Goal: Task Accomplishment & Management: Use online tool/utility

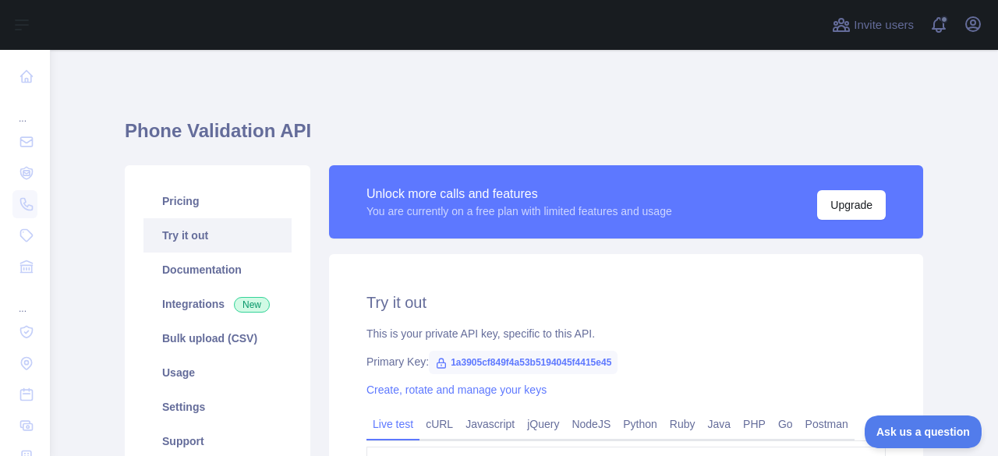
click at [521, 351] on span "1a3905cf849f4a53b5194045f4415e45" at bounding box center [523, 362] width 189 height 23
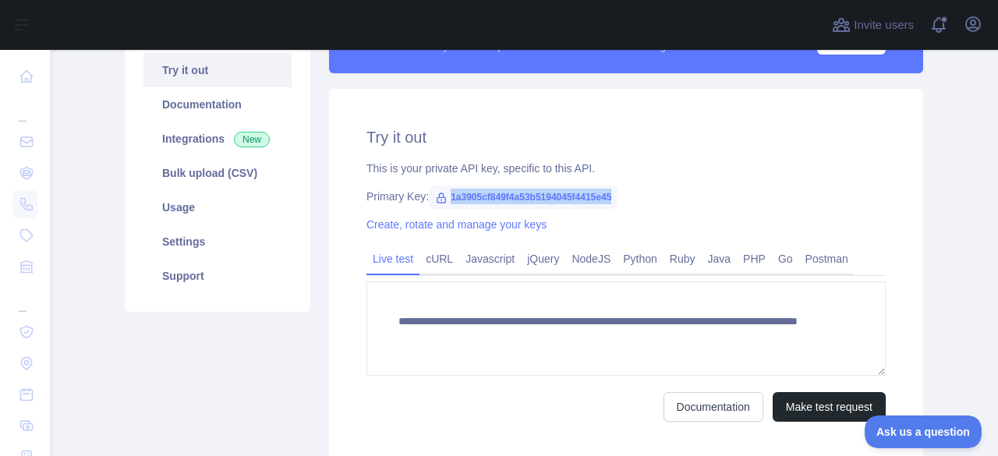
click at [521, 191] on span "1a3905cf849f4a53b5194045f4415e45" at bounding box center [523, 196] width 189 height 23
copy span "1a3905cf849f4a53b5194045f4415e45"
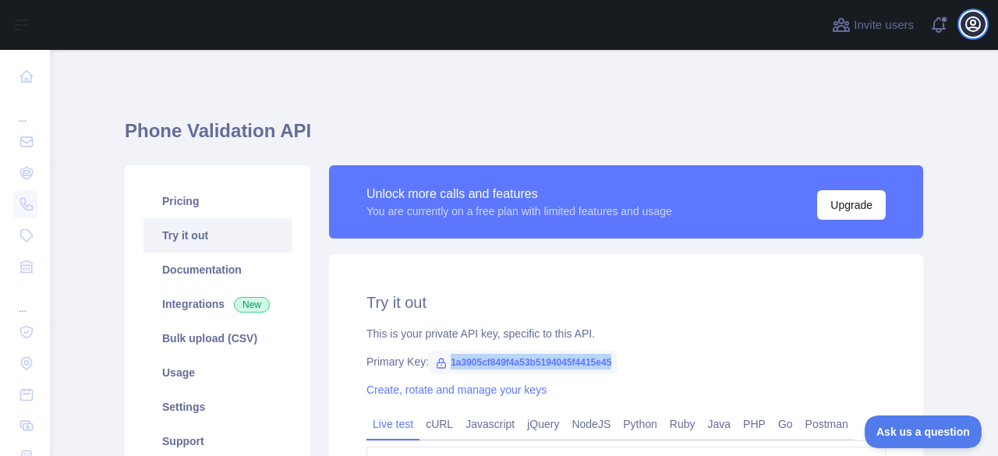
click at [976, 22] on icon "button" at bounding box center [972, 24] width 19 height 19
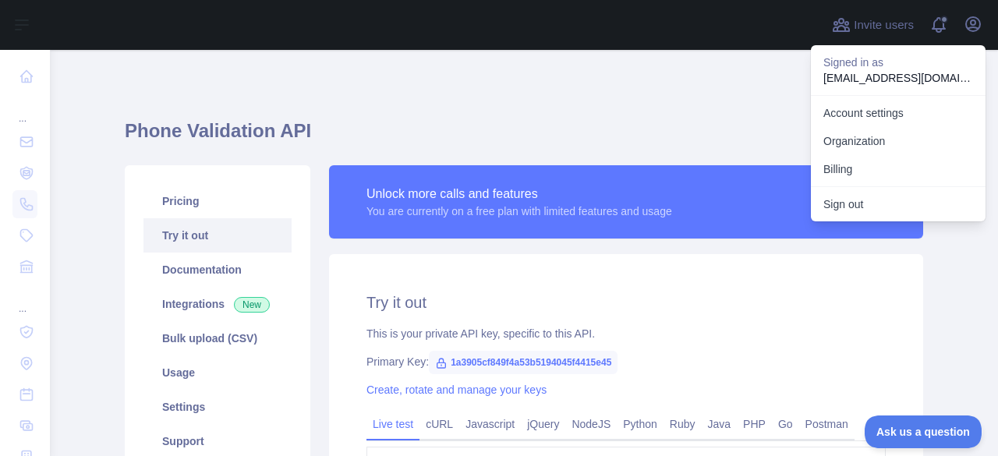
click at [801, 383] on div "Create, rotate and manage your keys" at bounding box center [625, 390] width 519 height 16
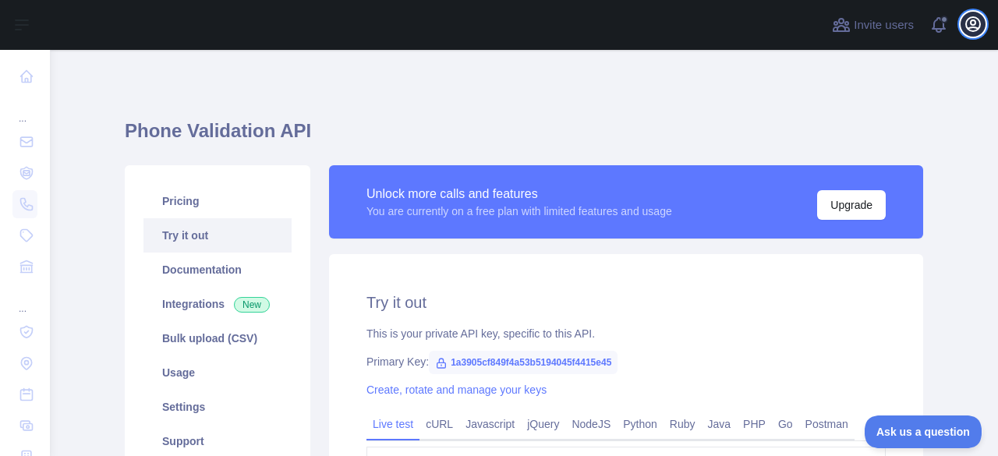
click at [982, 27] on button "Open user menu" at bounding box center [972, 24] width 25 height 25
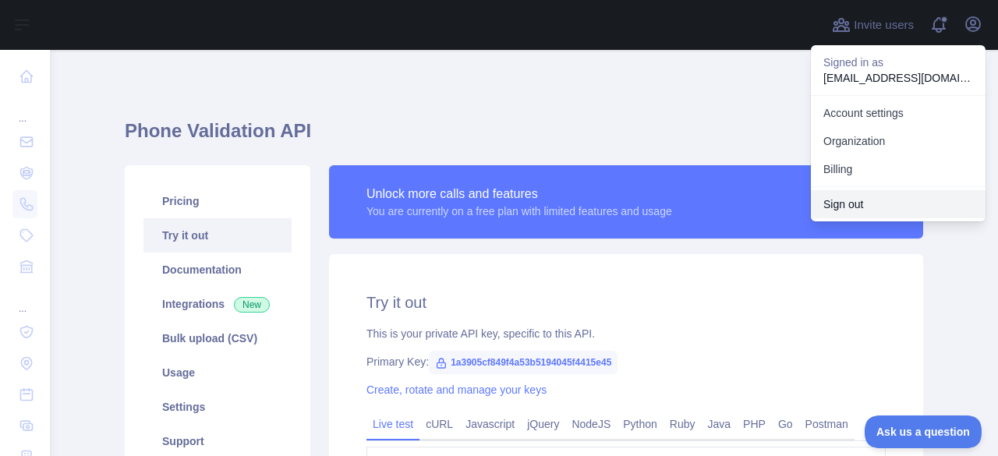
click at [851, 205] on button "Sign out" at bounding box center [898, 204] width 175 height 28
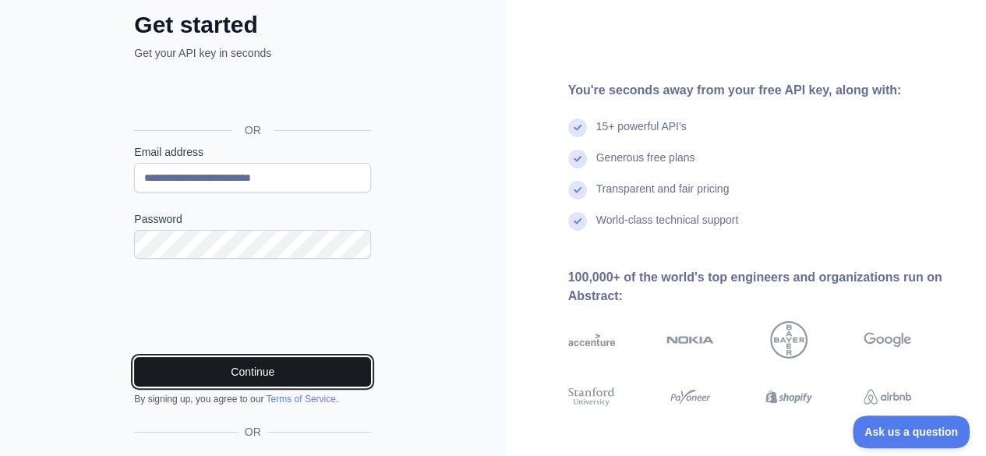
click at [259, 370] on button "Continue" at bounding box center [252, 372] width 237 height 30
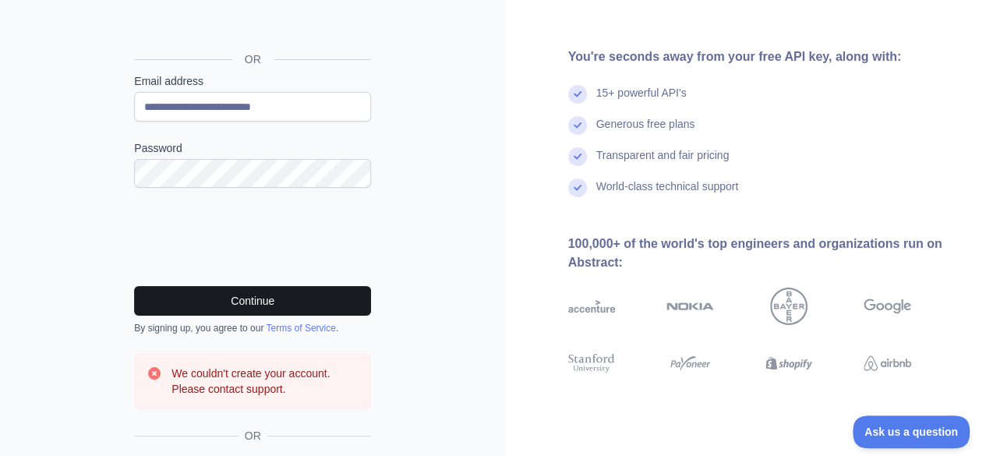
scroll to position [159, 0]
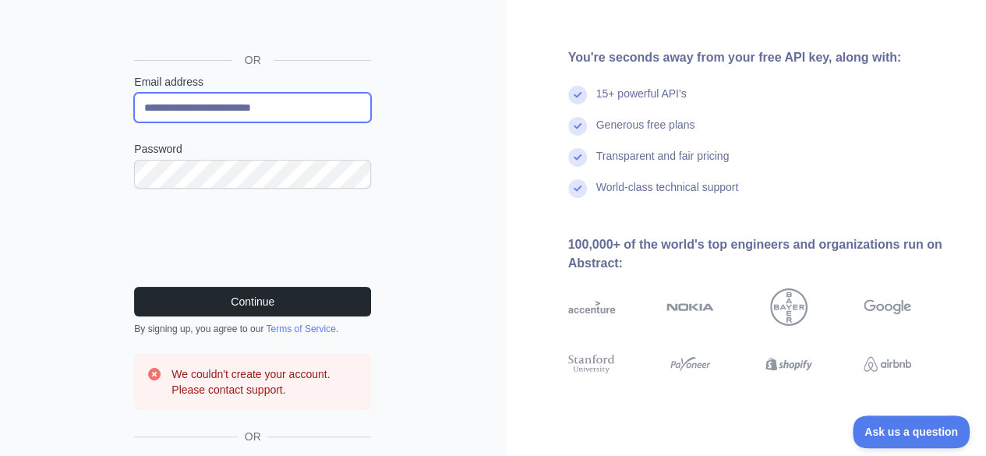
click at [263, 112] on input "**********" at bounding box center [252, 108] width 237 height 30
type input "**********"
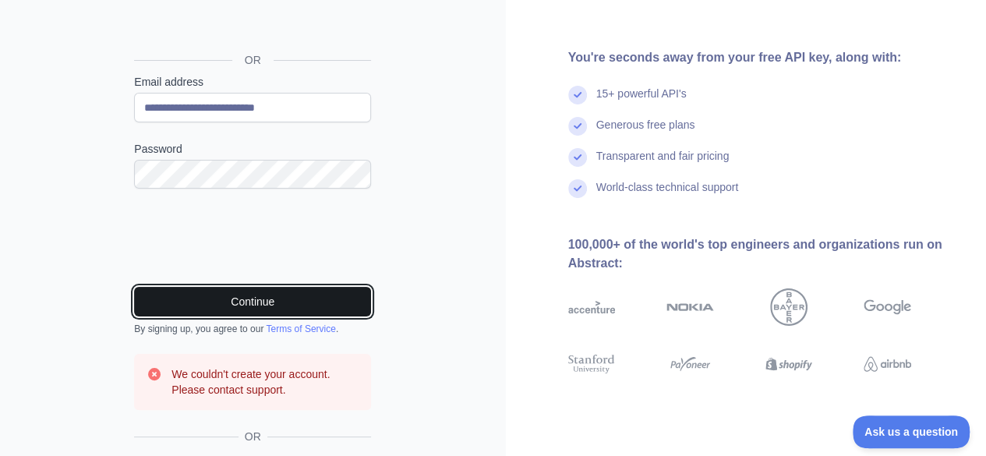
click at [270, 292] on button "Continue" at bounding box center [252, 302] width 237 height 30
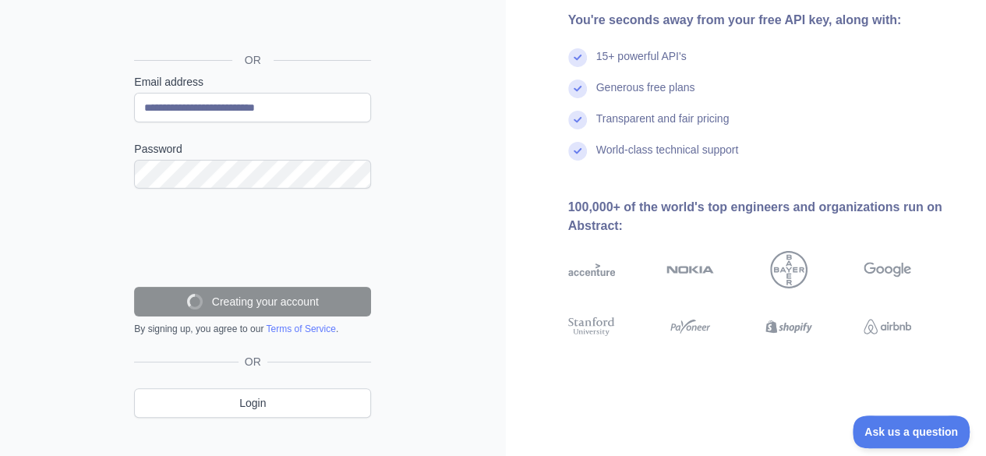
scroll to position [131, 0]
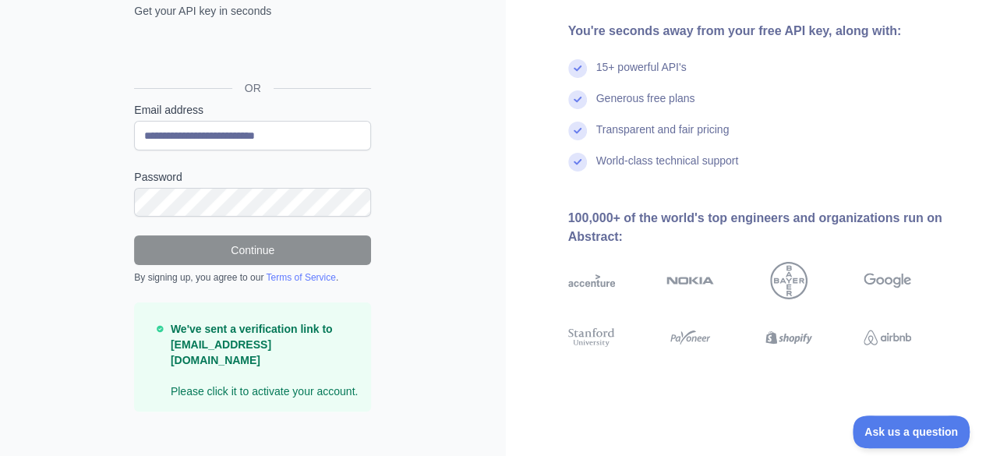
click at [537, 41] on div "You're seconds away from your free API key, along with: 15+ powerful API's Gene…" at bounding box center [746, 171] width 481 height 299
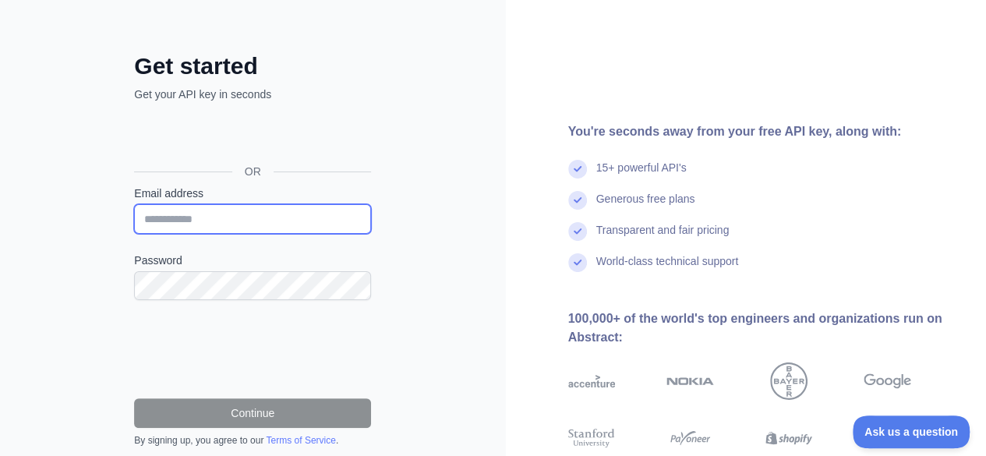
click at [200, 216] on input "Email address" at bounding box center [252, 219] width 237 height 30
type input "**********"
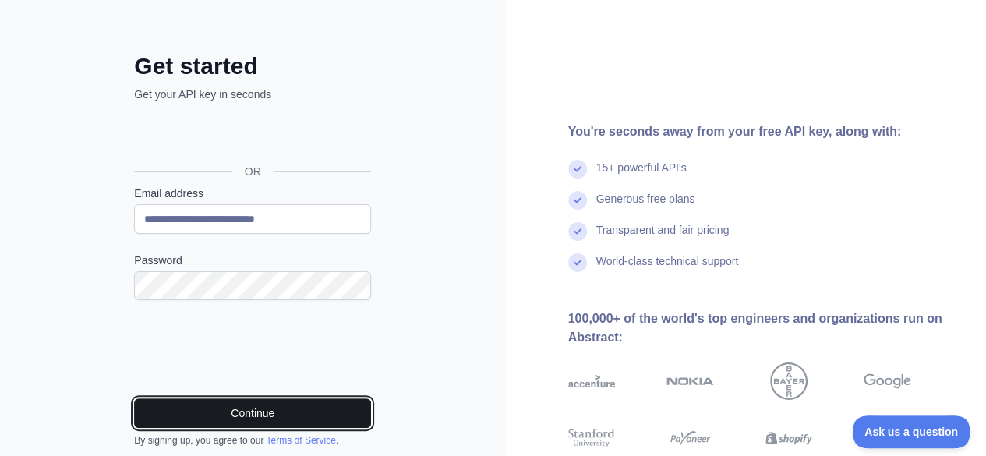
click at [263, 408] on button "Continue" at bounding box center [252, 413] width 237 height 30
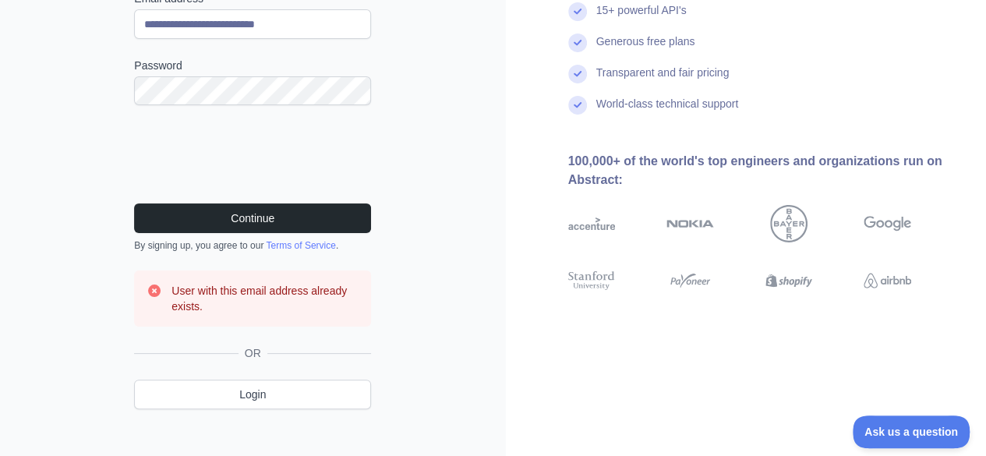
scroll to position [255, 0]
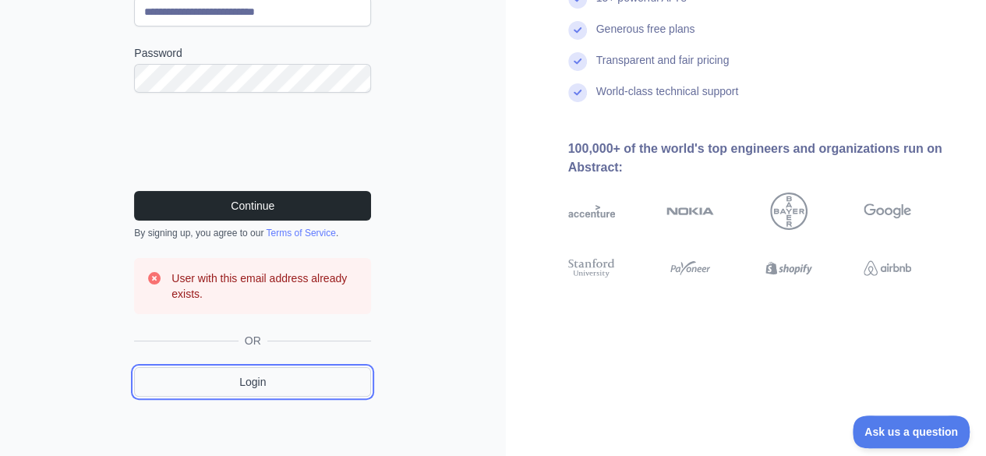
click at [249, 389] on link "Login" at bounding box center [252, 382] width 237 height 30
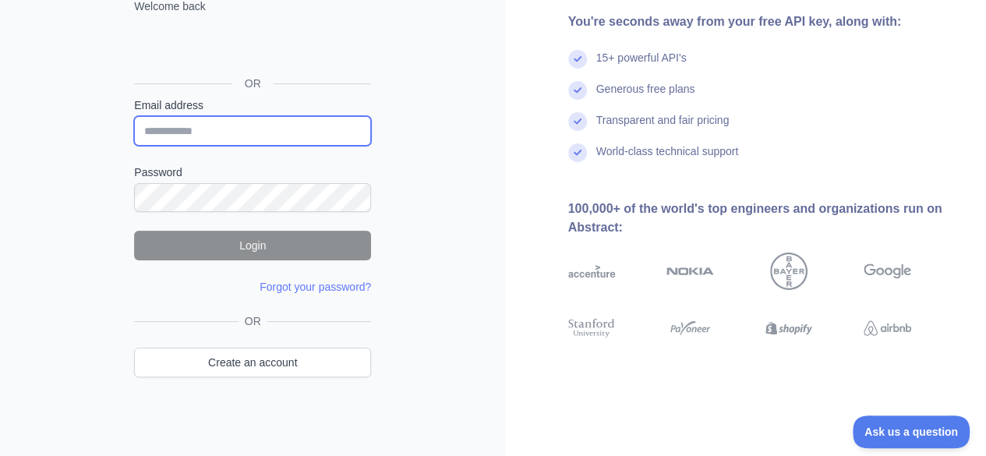
click at [187, 127] on input "Email address" at bounding box center [252, 131] width 237 height 30
type input "**********"
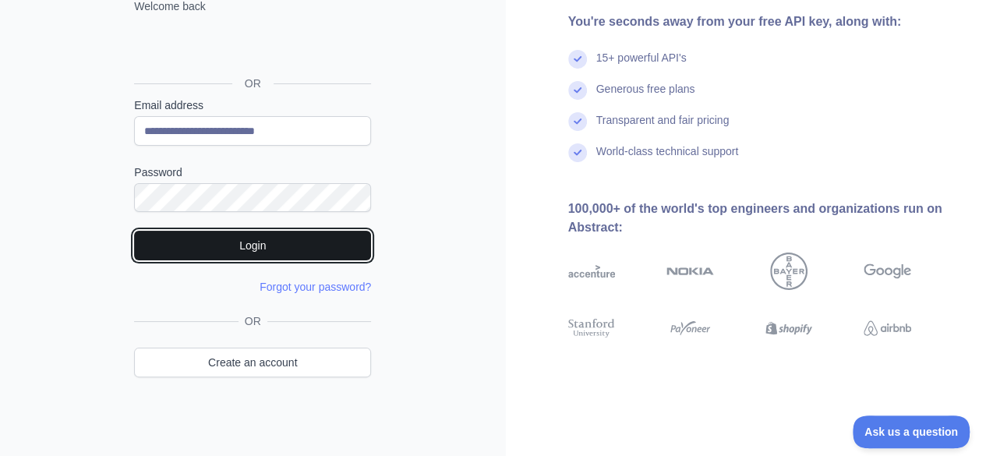
click at [250, 235] on button "Login" at bounding box center [252, 246] width 237 height 30
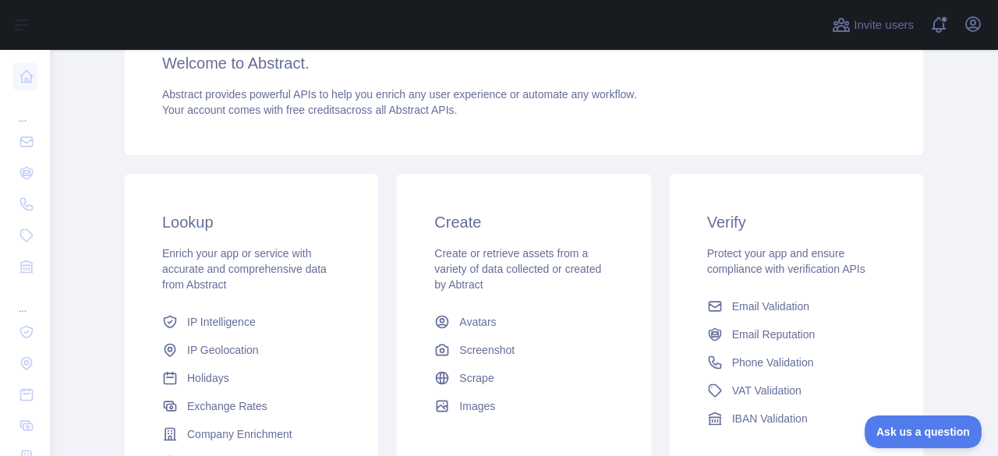
scroll to position [148, 0]
click at [751, 364] on span "Phone Validation" at bounding box center [773, 362] width 82 height 16
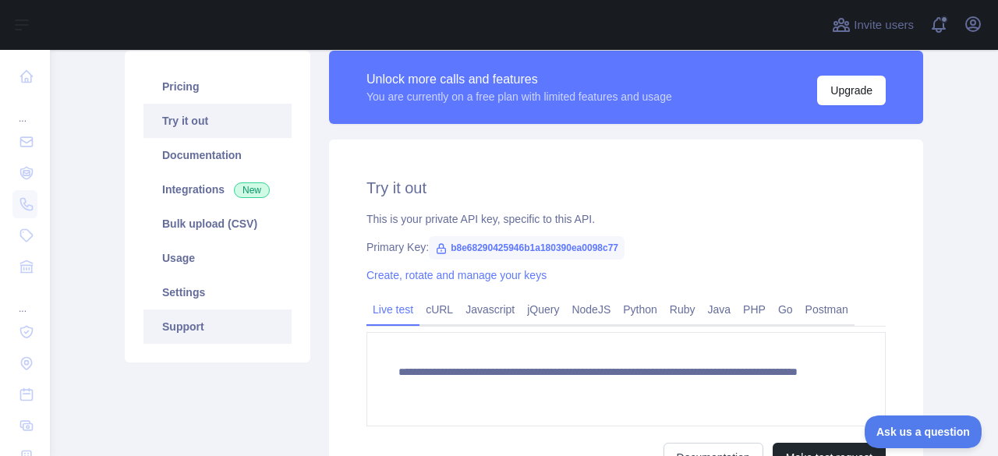
scroll to position [114, 0]
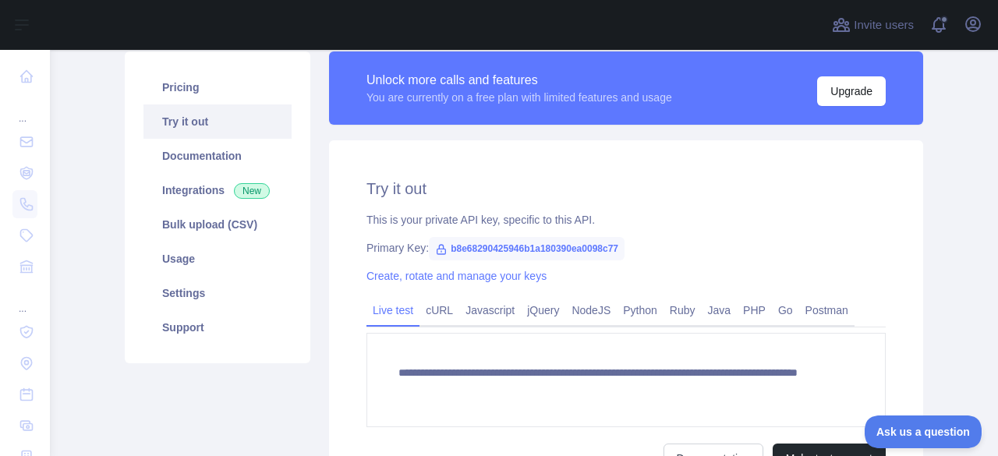
click at [184, 119] on link "Try it out" at bounding box center [217, 121] width 148 height 34
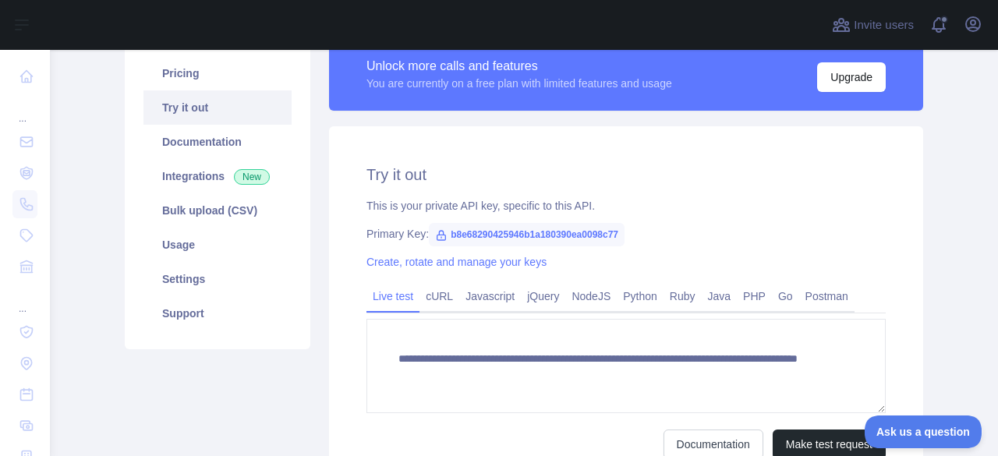
scroll to position [120, 0]
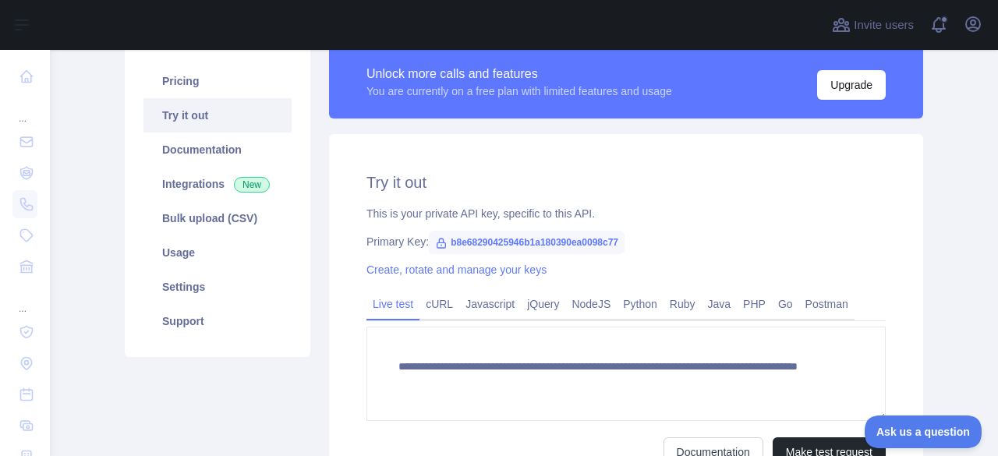
click at [560, 242] on span "b8e68290425946b1a180390ea0098c77" at bounding box center [527, 242] width 196 height 23
copy span "b8e68290425946b1a180390ea0098c77"
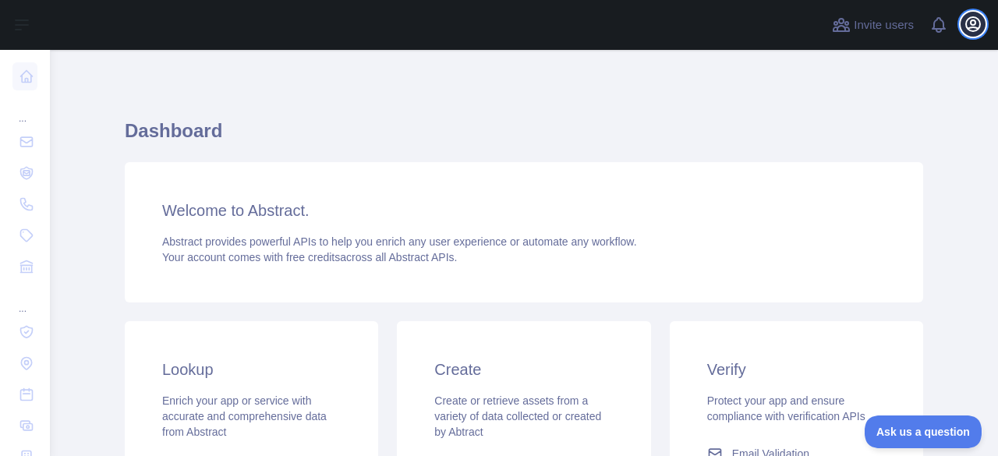
click at [973, 18] on icon "button" at bounding box center [972, 24] width 19 height 19
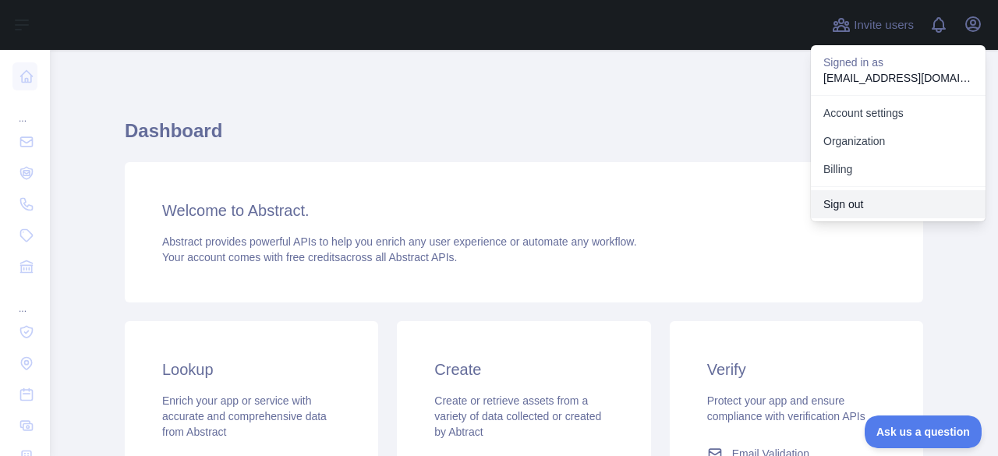
click at [851, 199] on button "Sign out" at bounding box center [898, 204] width 175 height 28
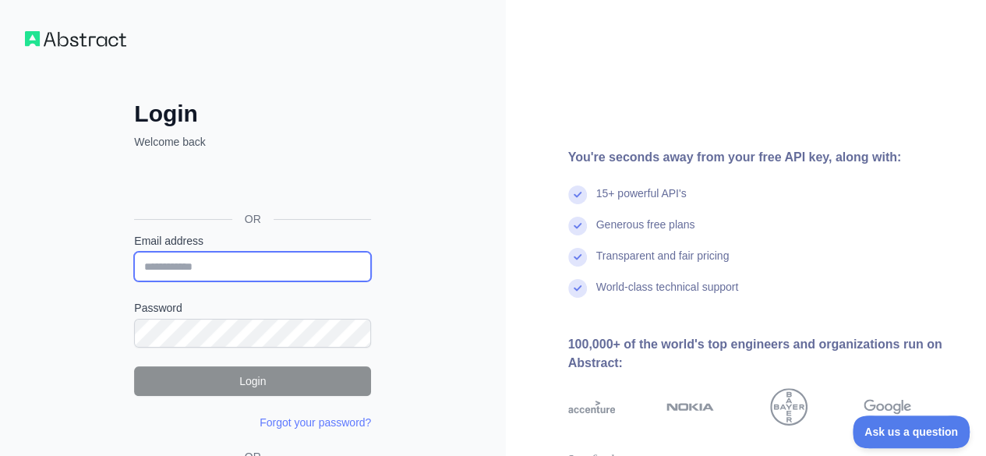
click at [207, 263] on input "Email address" at bounding box center [252, 267] width 237 height 30
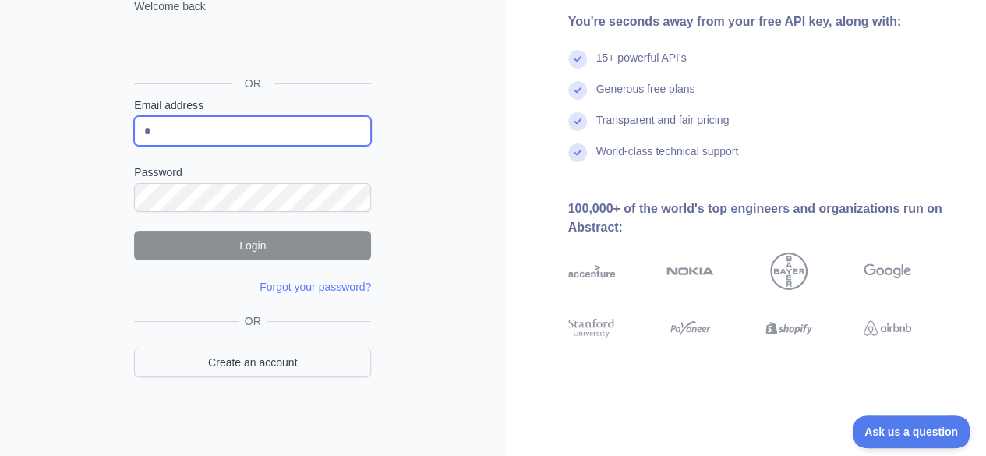
type input "*"
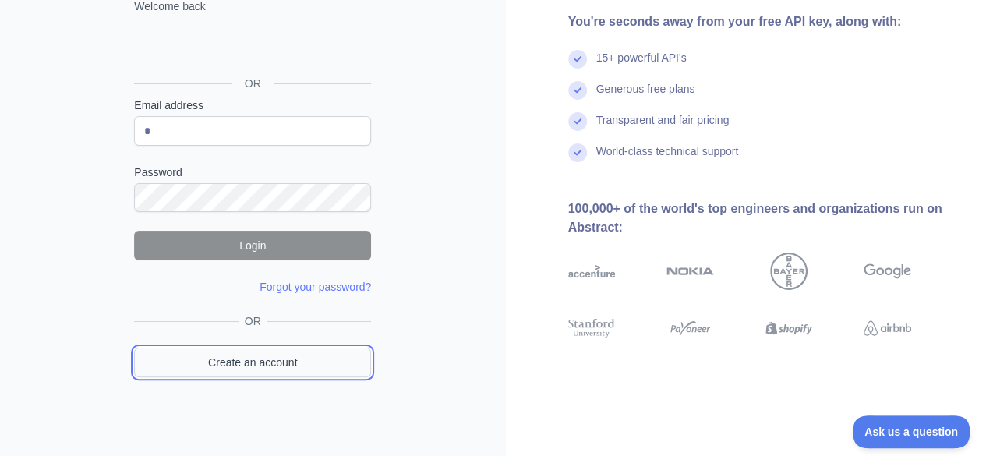
click at [231, 355] on link "Create an account" at bounding box center [252, 363] width 237 height 30
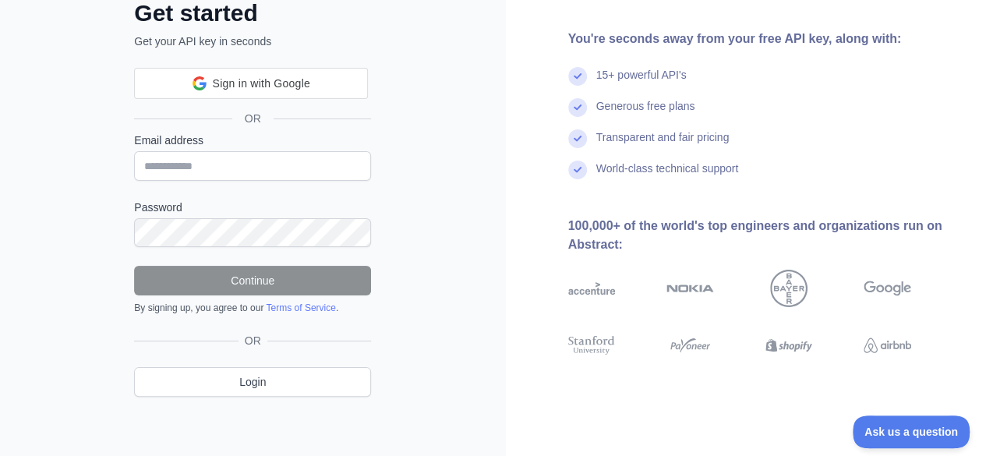
scroll to position [136, 0]
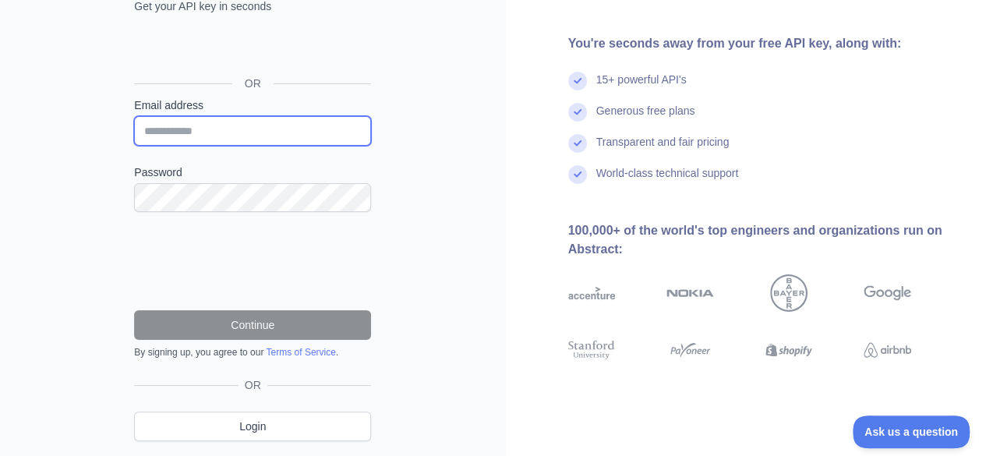
click at [187, 126] on input "Email address" at bounding box center [252, 131] width 237 height 30
type input "**********"
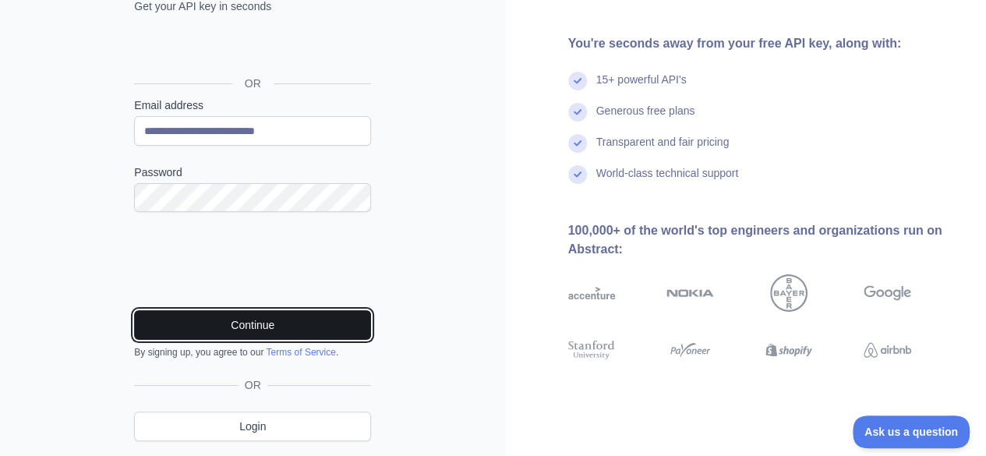
click at [258, 329] on button "Continue" at bounding box center [252, 325] width 237 height 30
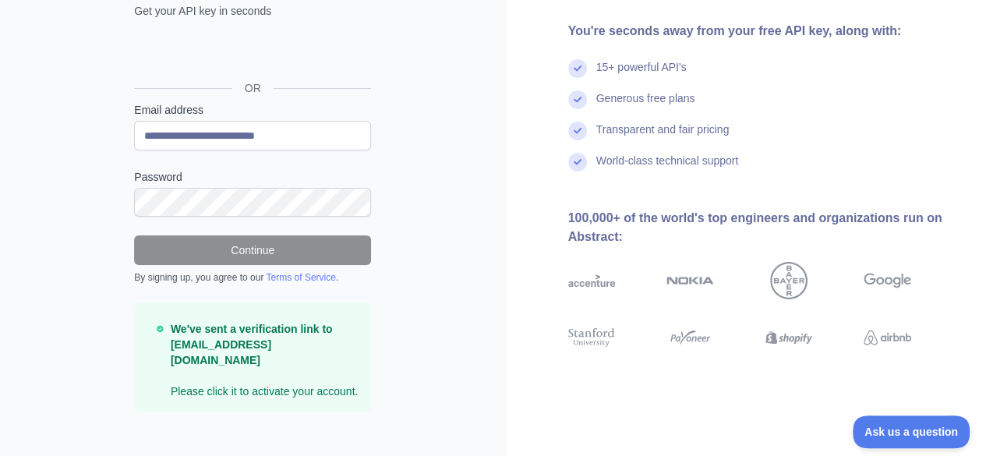
scroll to position [0, 0]
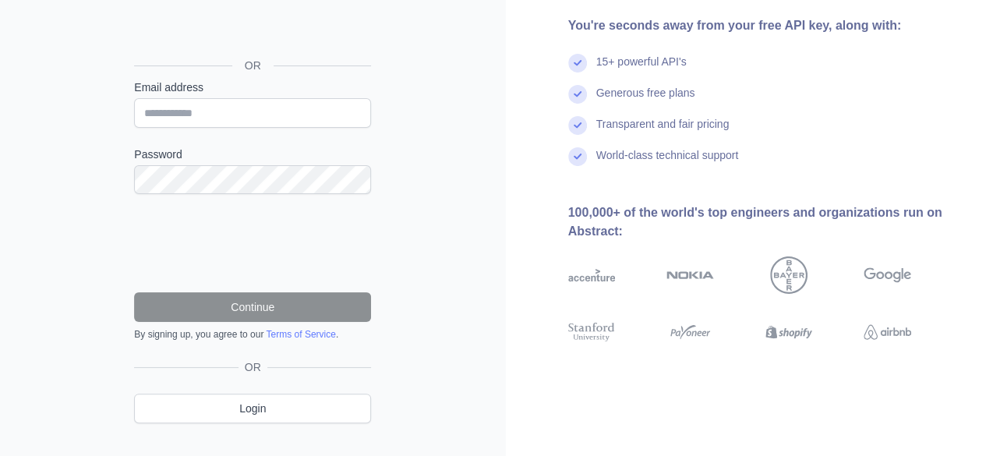
scroll to position [180, 0]
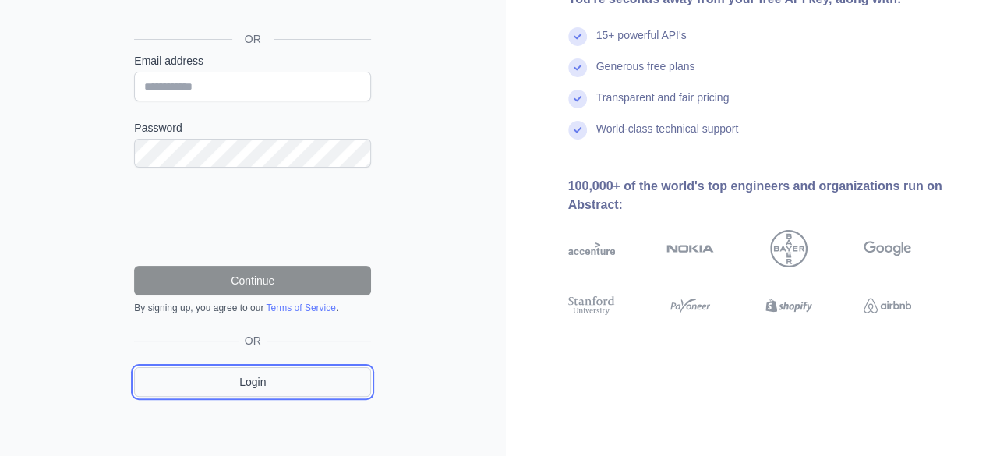
click at [234, 377] on link "Login" at bounding box center [252, 382] width 237 height 30
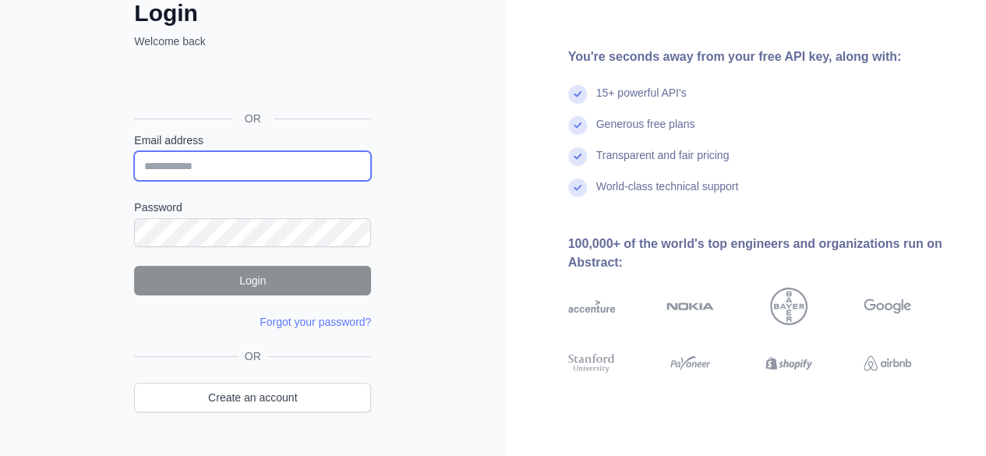
click at [204, 169] on input "Email address" at bounding box center [252, 166] width 237 height 30
type input "**********"
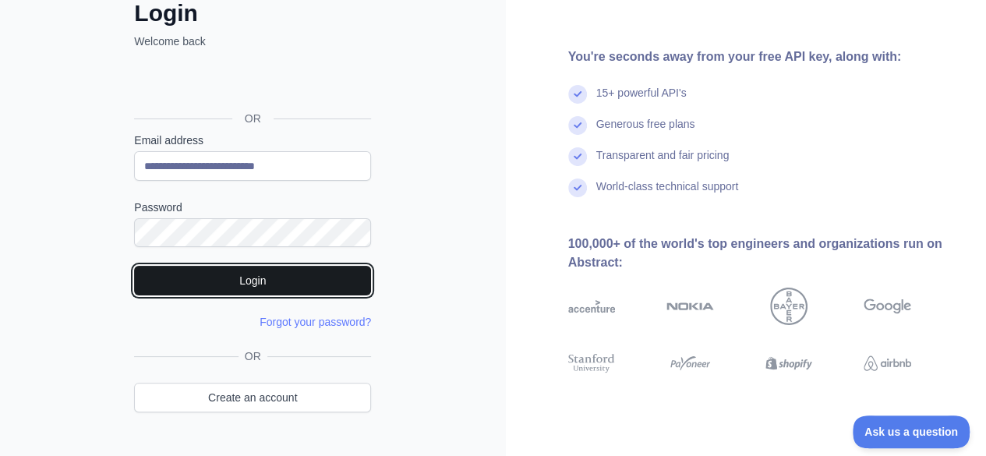
click at [263, 272] on button "Login" at bounding box center [252, 281] width 237 height 30
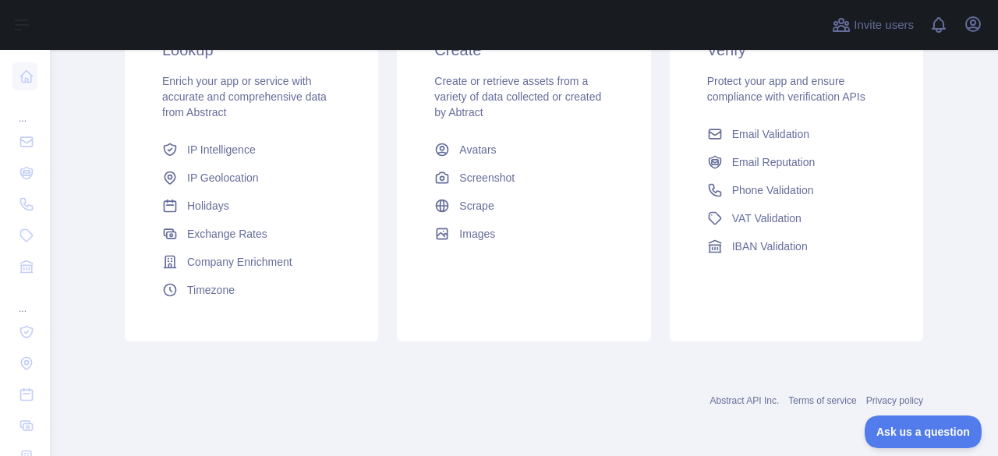
scroll to position [265, 0]
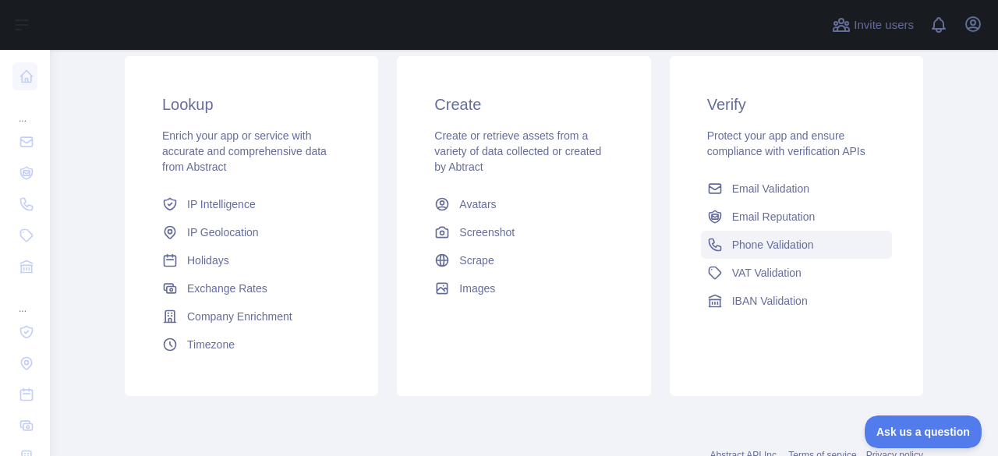
click at [765, 239] on span "Phone Validation" at bounding box center [773, 245] width 82 height 16
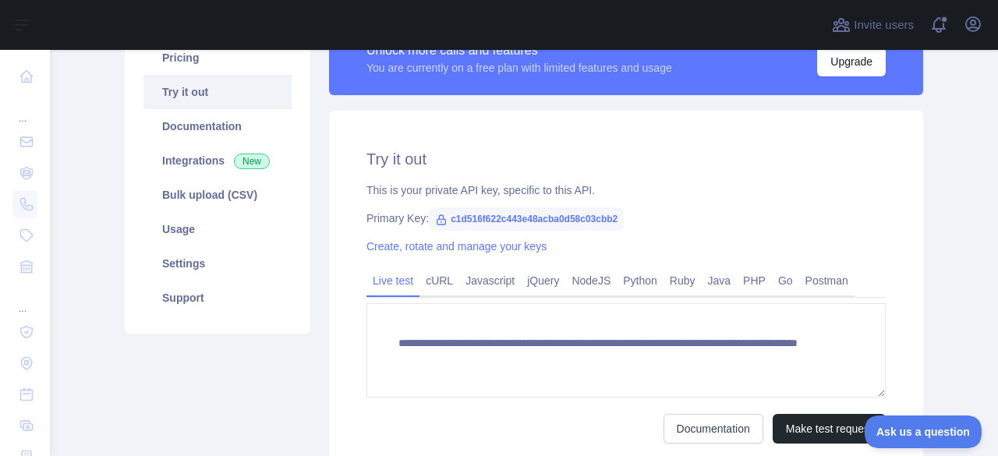
scroll to position [143, 0]
click at [539, 214] on span "c1d516f622c443e48acba0d58c03cbb2" at bounding box center [526, 218] width 195 height 23
copy span "c1d516f622c443e48acba0d58c03cbb2"
click at [932, 250] on main "**********" at bounding box center [524, 253] width 948 height 406
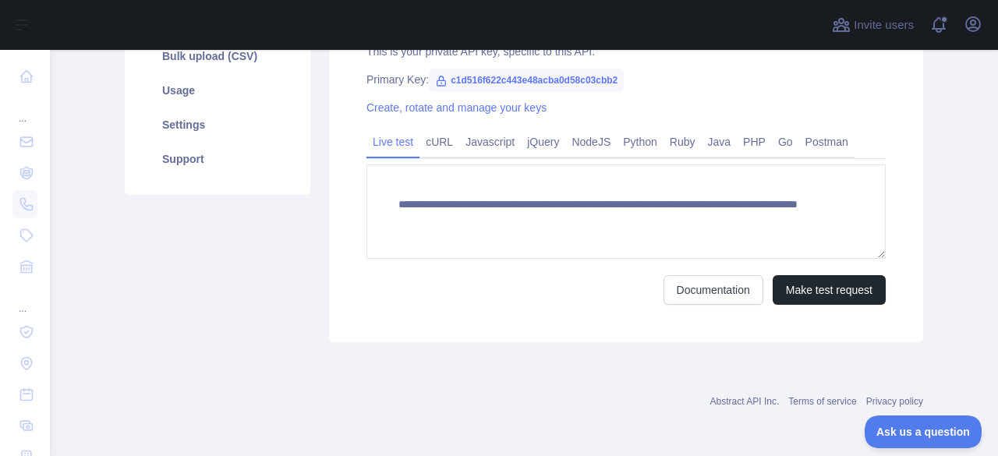
scroll to position [0, 0]
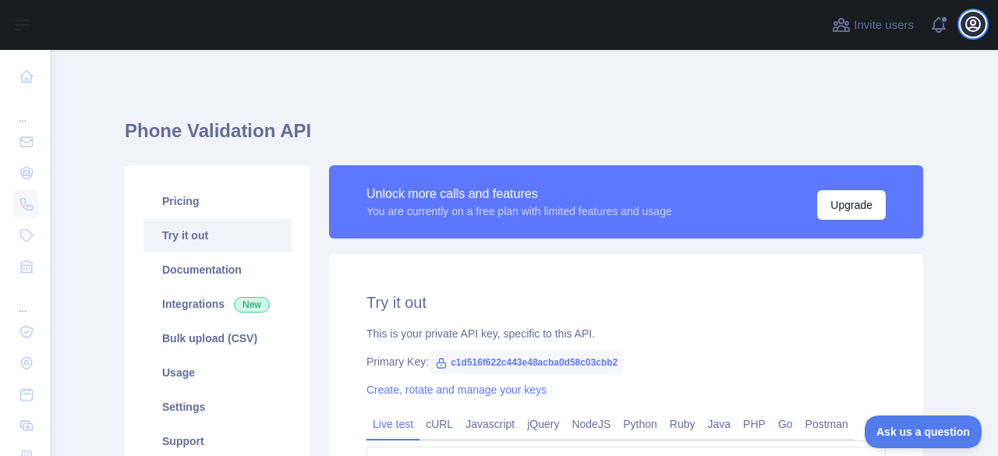
click at [979, 23] on icon "button" at bounding box center [973, 24] width 14 height 14
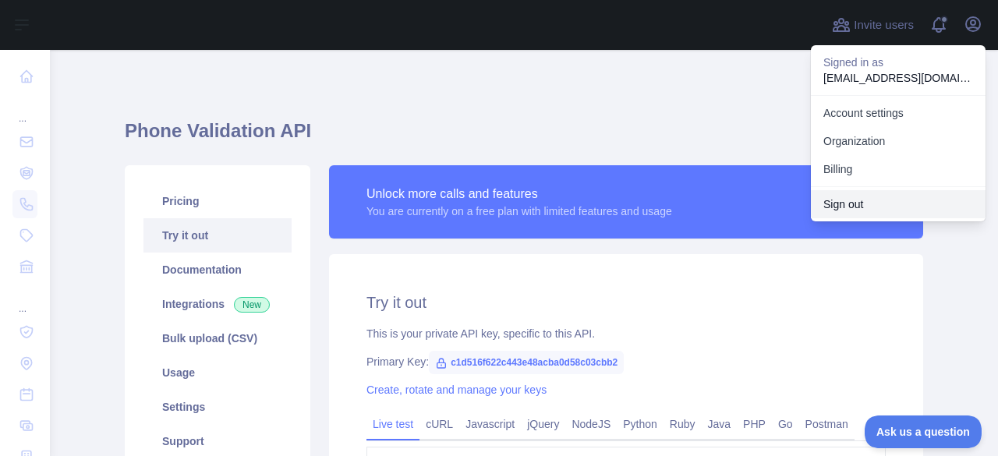
click at [861, 200] on button "Sign out" at bounding box center [898, 204] width 175 height 28
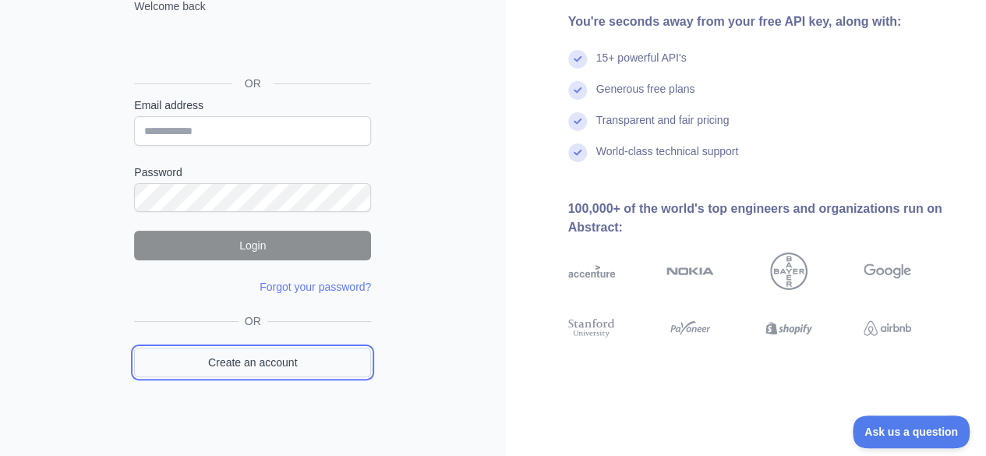
click at [224, 353] on link "Create an account" at bounding box center [252, 363] width 237 height 30
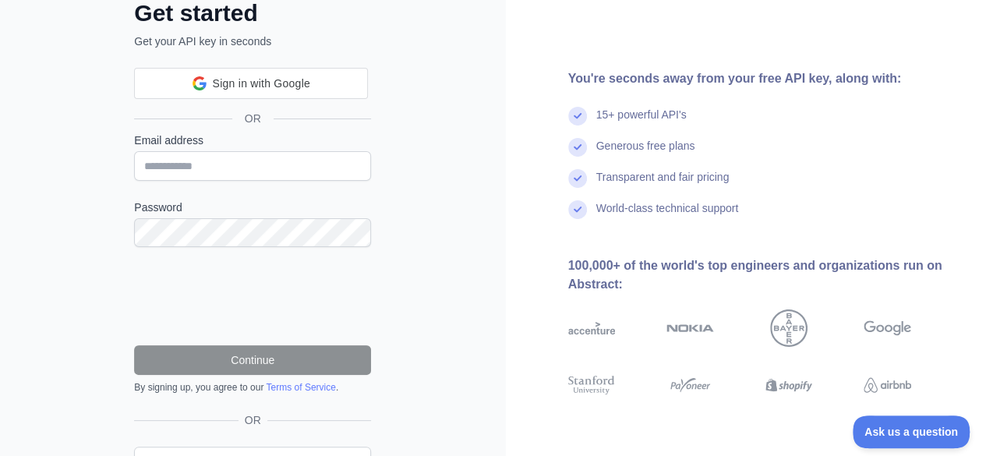
scroll to position [136, 0]
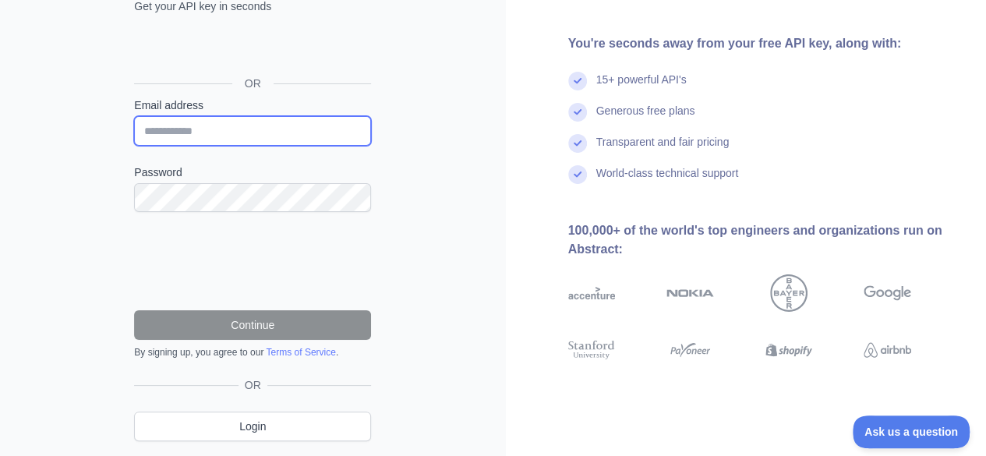
click at [216, 133] on input "Email address" at bounding box center [252, 131] width 237 height 30
type input "**********"
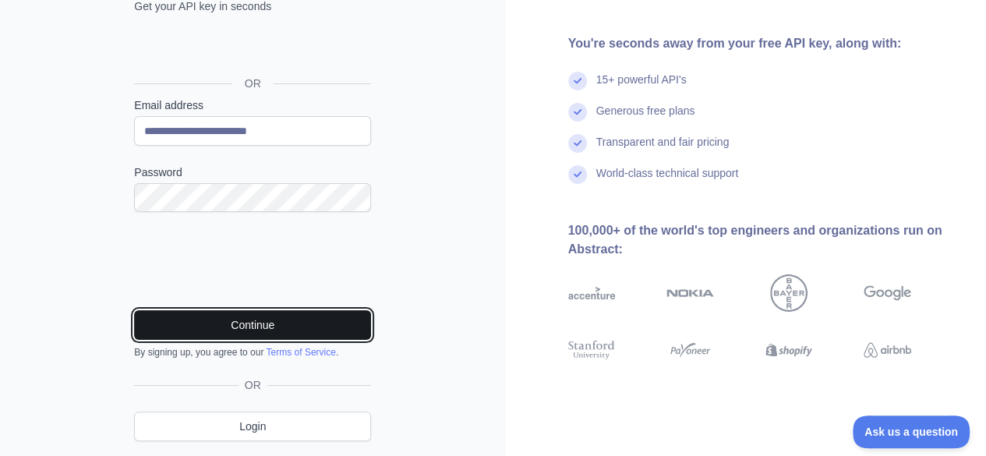
click at [231, 324] on button "Continue" at bounding box center [252, 325] width 237 height 30
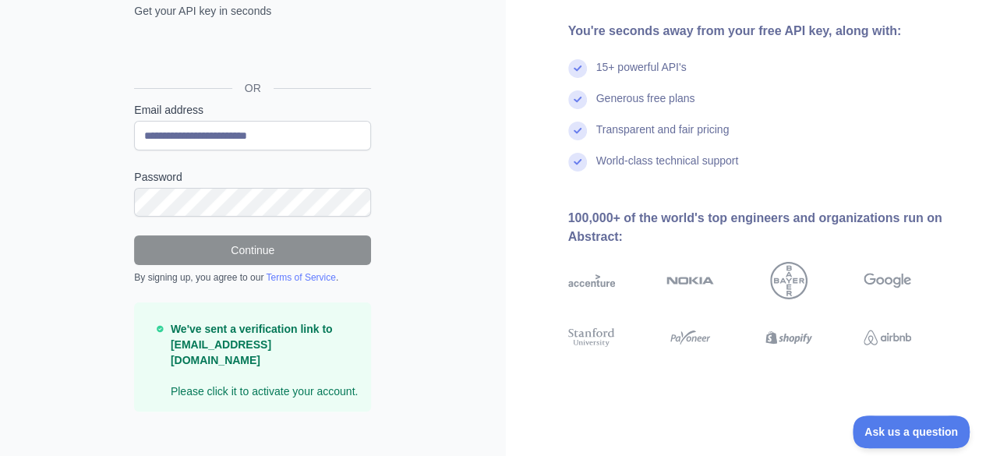
scroll to position [0, 0]
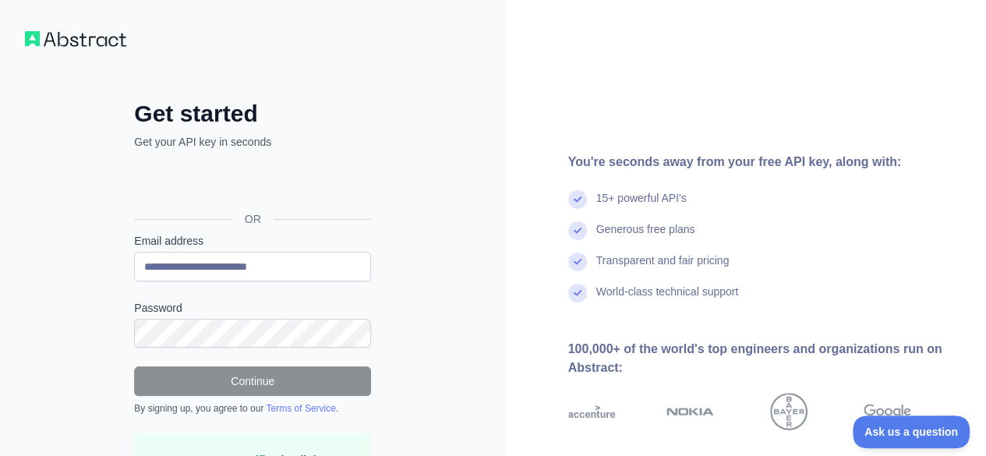
click at [75, 41] on img at bounding box center [75, 39] width 101 height 16
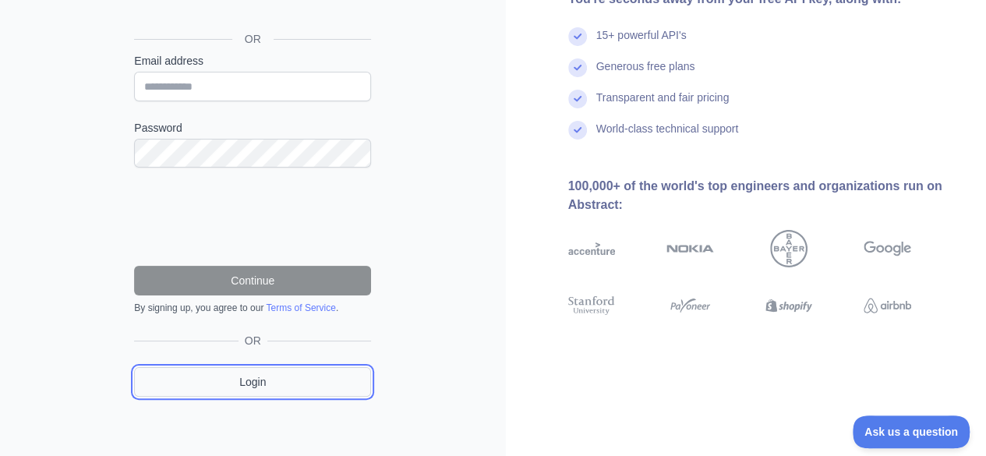
click at [204, 393] on link "Login" at bounding box center [252, 382] width 237 height 30
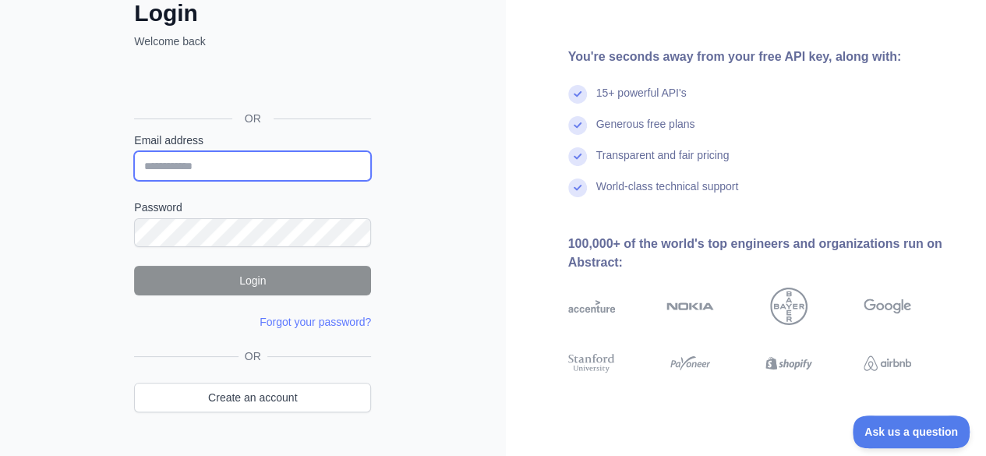
click at [177, 157] on input "Email address" at bounding box center [252, 166] width 237 height 30
click at [76, 267] on div "Login Welcome back OR Email address Password Login Forgot your password? Please…" at bounding box center [253, 196] width 506 height 595
click at [182, 168] on input "Email address" at bounding box center [252, 166] width 237 height 30
click at [177, 169] on input "Email address" at bounding box center [252, 166] width 237 height 30
type input "**********"
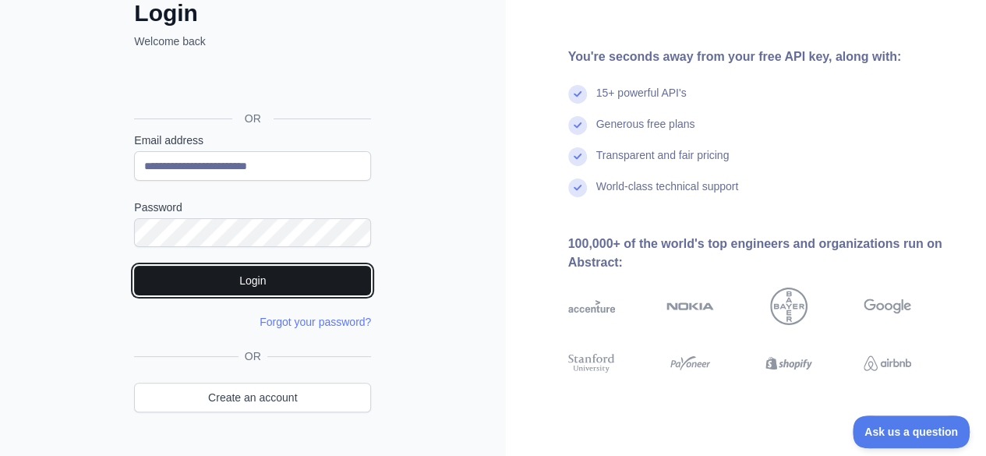
click at [253, 277] on button "Login" at bounding box center [252, 281] width 237 height 30
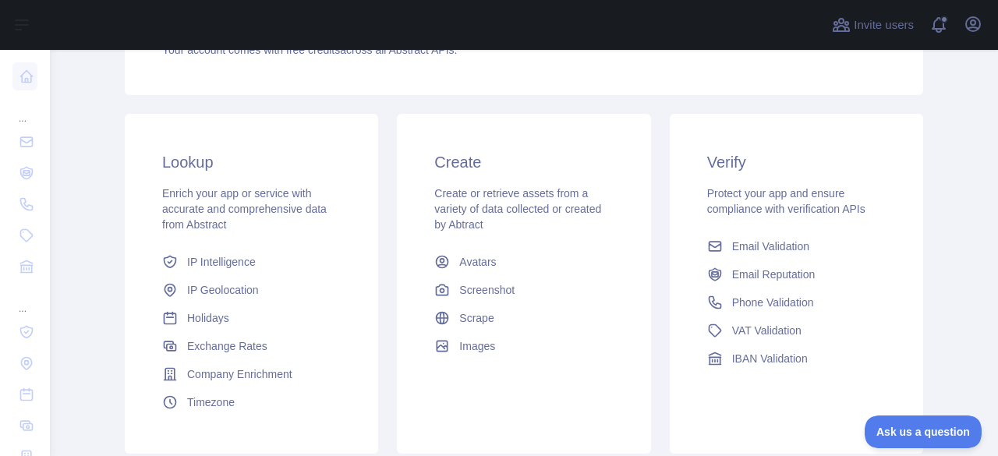
scroll to position [213, 0]
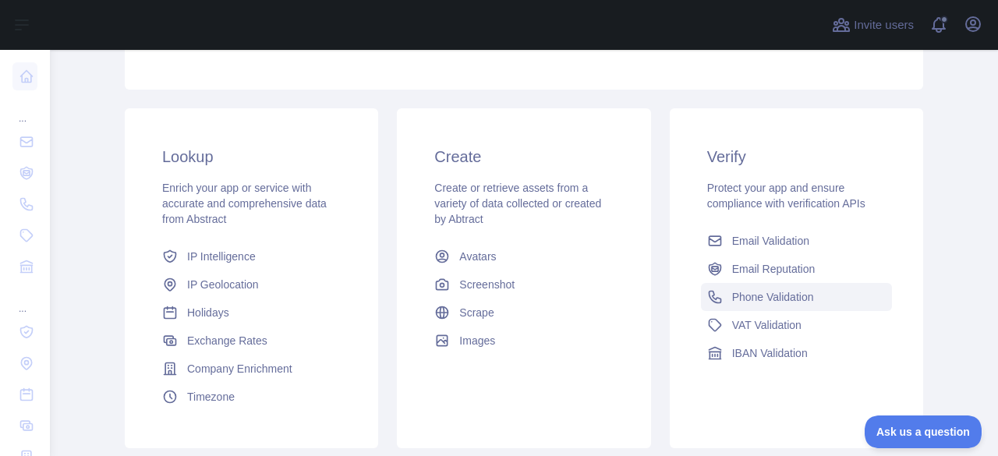
click at [732, 291] on span "Phone Validation" at bounding box center [773, 297] width 82 height 16
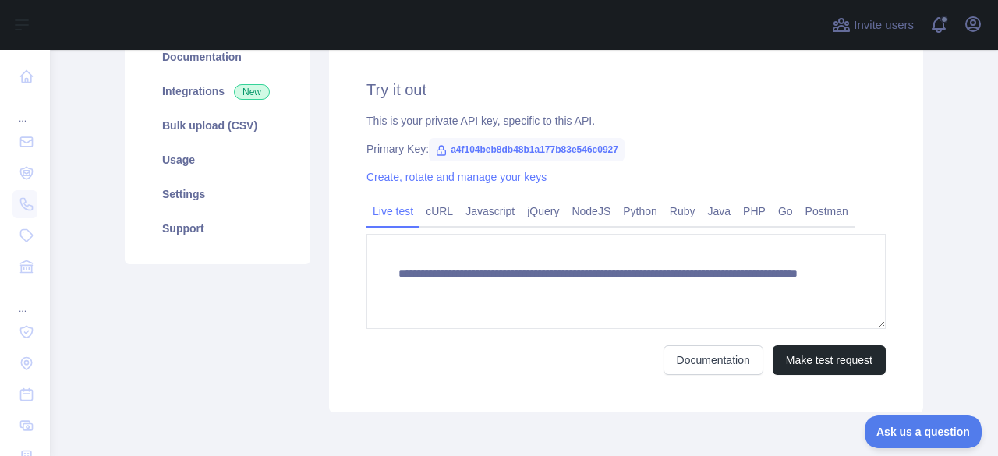
scroll to position [213, 0]
click at [503, 149] on span "a4f104beb8db48b1a177b83e546c0927" at bounding box center [527, 149] width 196 height 23
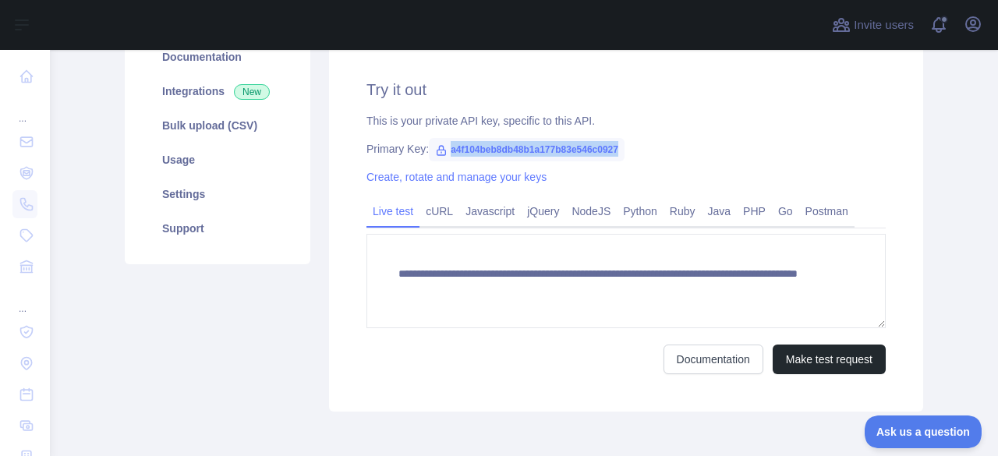
click at [503, 149] on span "a4f104beb8db48b1a177b83e546c0927" at bounding box center [527, 149] width 196 height 23
copy span "a4f104beb8db48b1a177b83e546c0927"
click at [723, 176] on div "Create, rotate and manage your keys" at bounding box center [625, 177] width 519 height 16
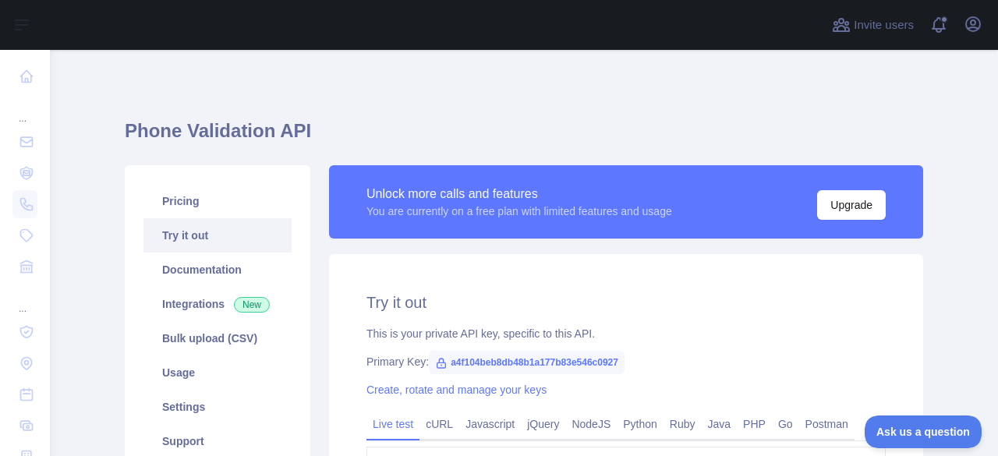
scroll to position [282, 0]
